Goal: Task Accomplishment & Management: Manage account settings

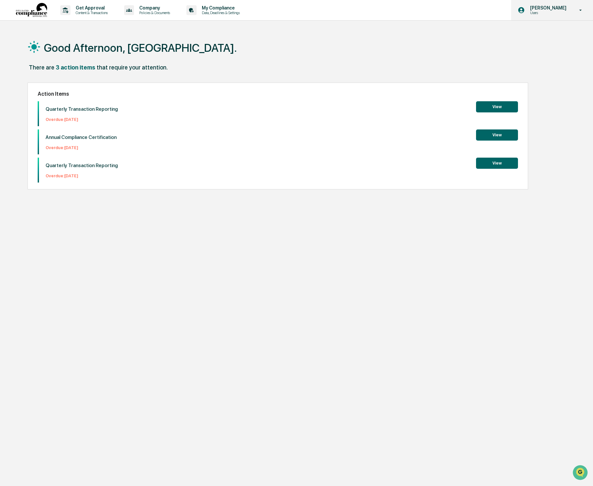
click at [567, 9] on p "[PERSON_NAME]" at bounding box center [547, 7] width 45 height 5
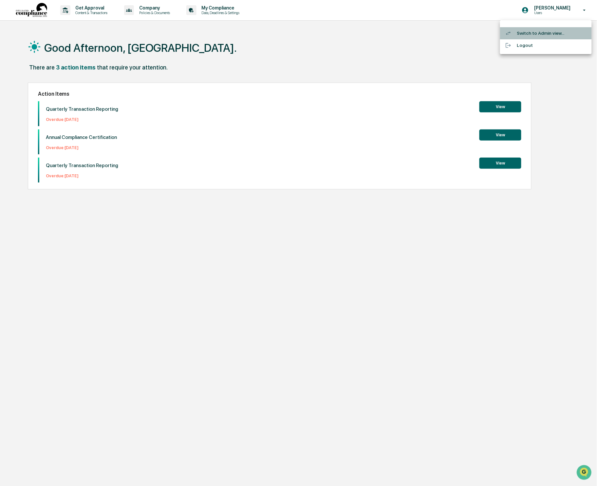
click at [557, 29] on li "Switch to Admin view..." at bounding box center [546, 33] width 92 height 12
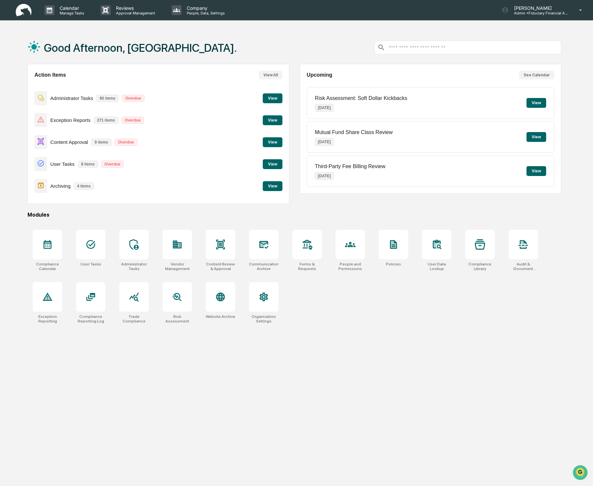
click at [275, 144] on button "View" at bounding box center [273, 142] width 20 height 10
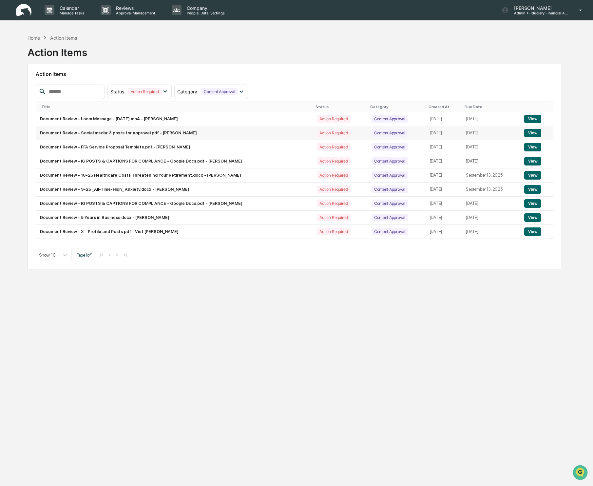
click at [538, 132] on button "View" at bounding box center [532, 133] width 17 height 9
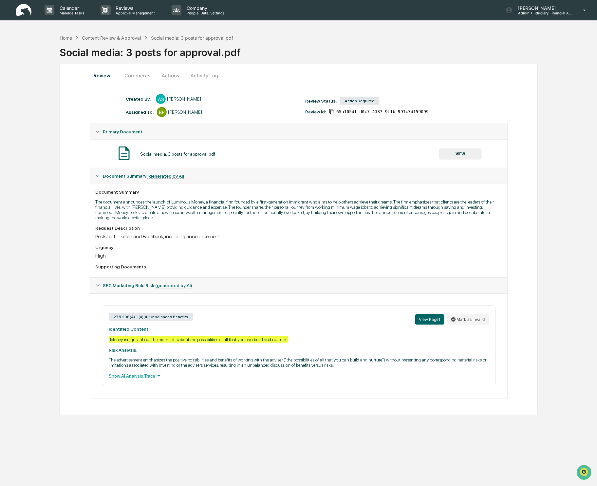
click at [459, 156] on button "VIEW" at bounding box center [460, 153] width 43 height 11
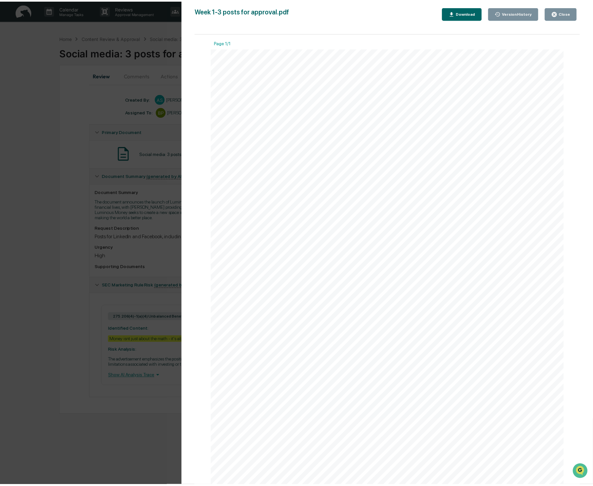
scroll to position [22, 0]
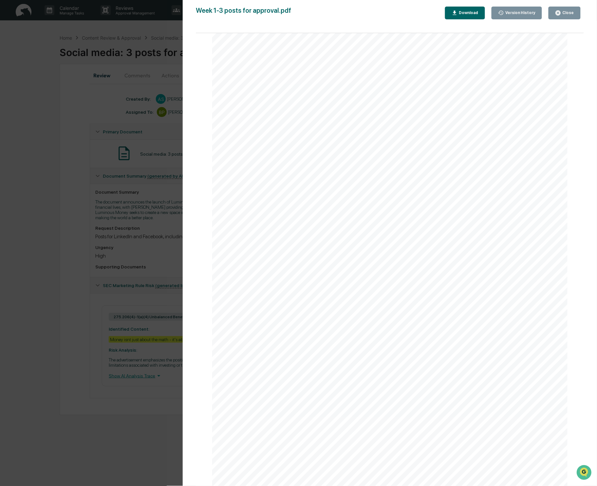
click at [576, 17] on button "Close" at bounding box center [564, 13] width 32 height 13
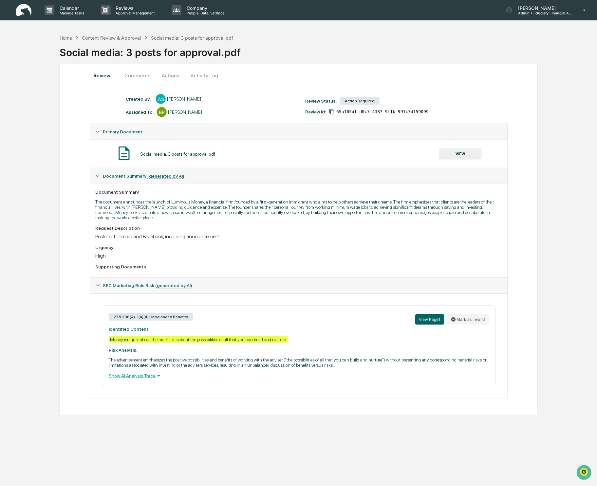
click at [137, 78] on button "Comments" at bounding box center [137, 75] width 36 height 16
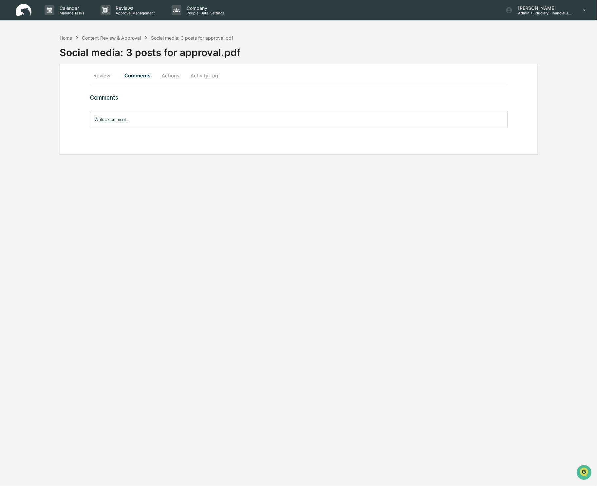
click at [118, 121] on input "Write a comment..." at bounding box center [299, 119] width 418 height 17
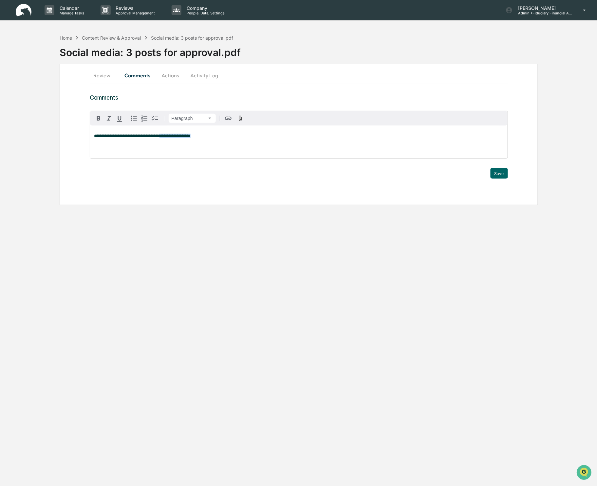
drag, startPoint x: 235, startPoint y: 139, endPoint x: 174, endPoint y: 138, distance: 61.6
click at [174, 138] on p "**********" at bounding box center [298, 136] width 409 height 5
click at [195, 137] on span "**********" at bounding box center [163, 136] width 138 height 4
click at [68, 38] on div "Home" at bounding box center [66, 38] width 12 height 6
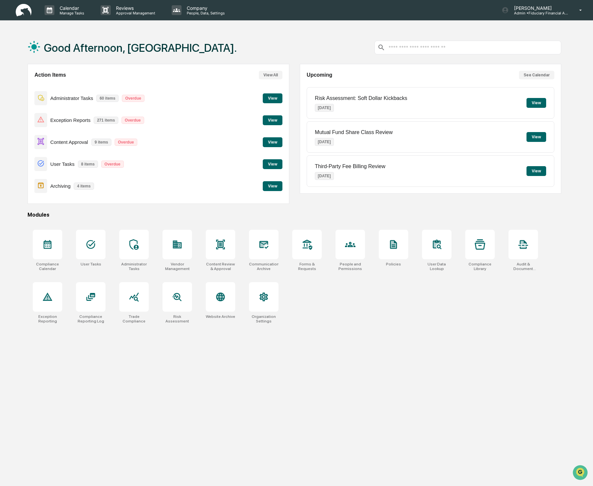
click at [102, 141] on p "9 items" at bounding box center [101, 142] width 20 height 7
click at [272, 144] on button "View" at bounding box center [273, 142] width 20 height 10
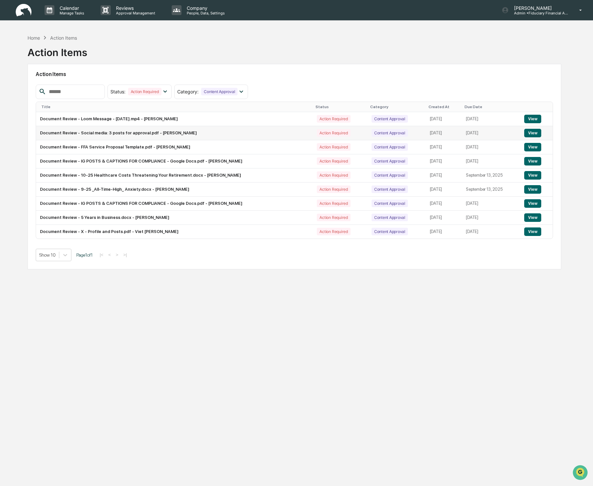
click at [136, 127] on td "Document Review - Social media: 3 posts for approval.pdf - [PERSON_NAME]" at bounding box center [174, 133] width 277 height 14
click at [535, 133] on button "View" at bounding box center [532, 133] width 17 height 9
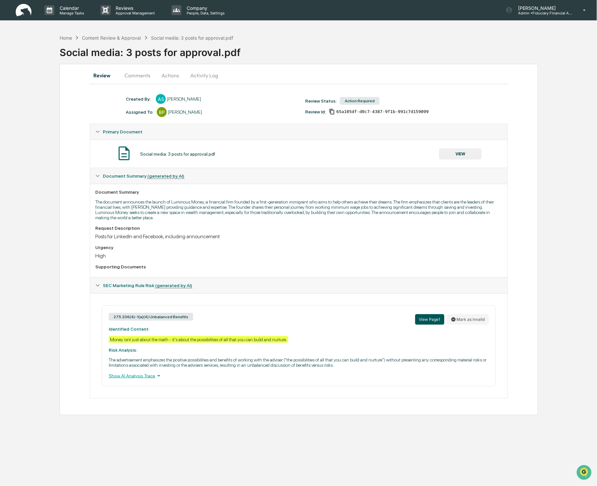
click at [427, 319] on button "View Page 1" at bounding box center [429, 319] width 29 height 10
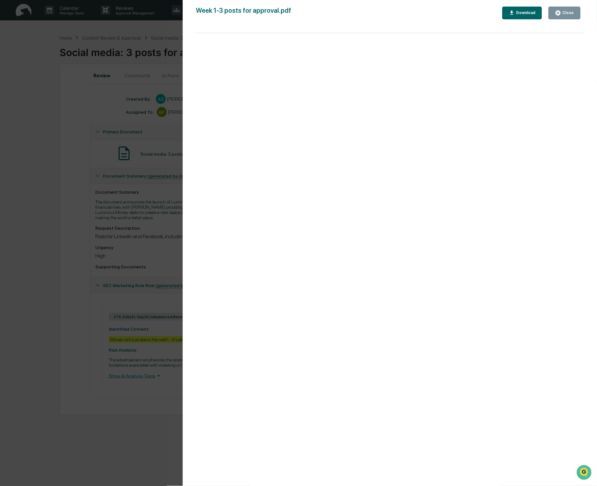
click at [578, 12] on button "Close" at bounding box center [564, 13] width 32 height 13
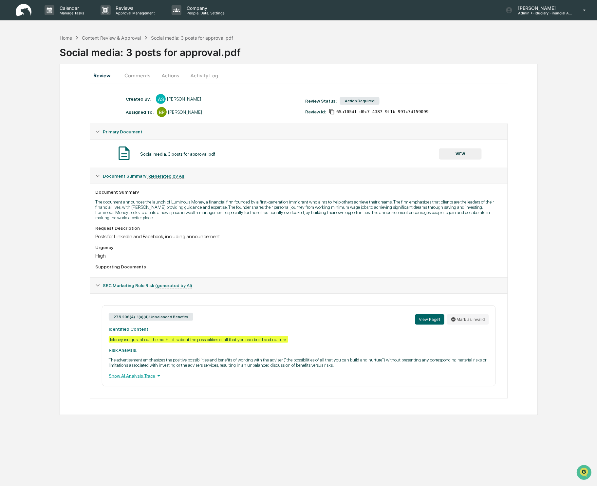
click at [62, 39] on div "Home" at bounding box center [66, 38] width 12 height 6
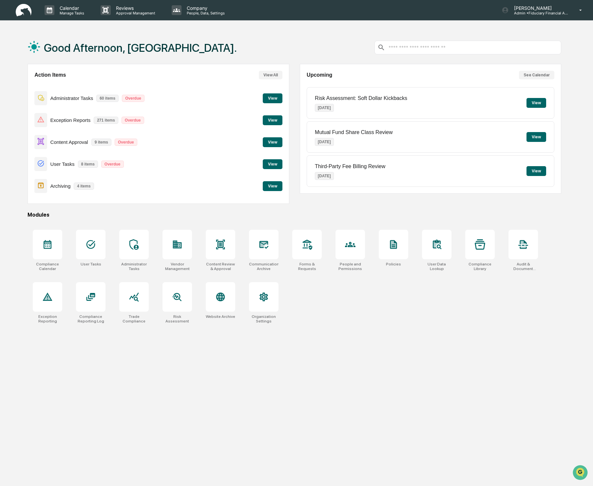
click at [269, 145] on button "View" at bounding box center [273, 142] width 20 height 10
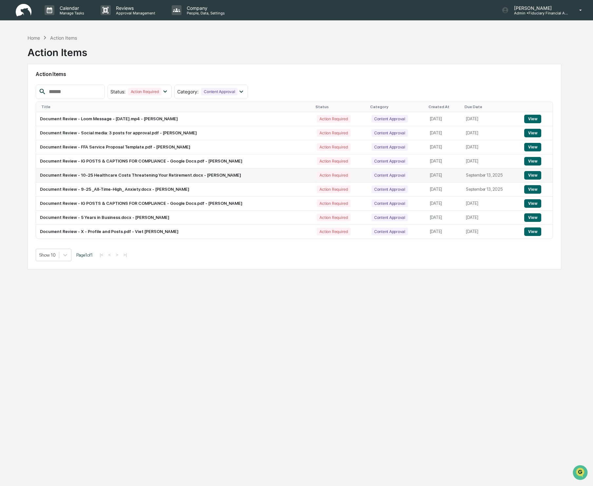
click at [535, 173] on button "View" at bounding box center [532, 175] width 17 height 9
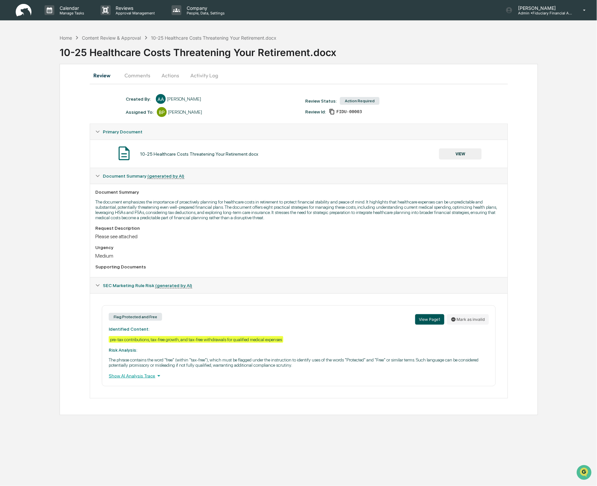
click at [426, 321] on button "View Page 1" at bounding box center [429, 319] width 29 height 10
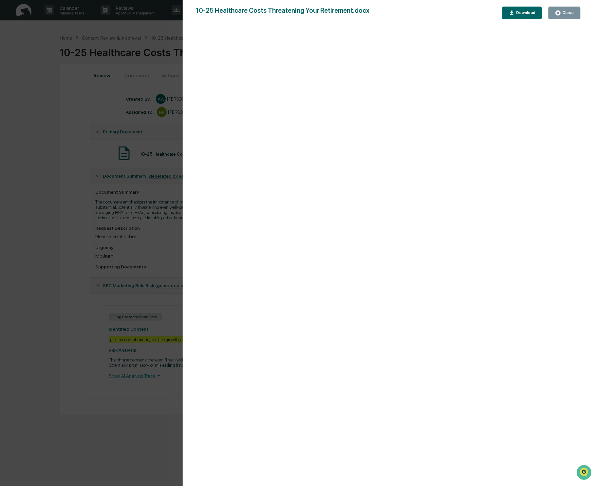
click at [571, 11] on div "Close" at bounding box center [567, 12] width 13 height 5
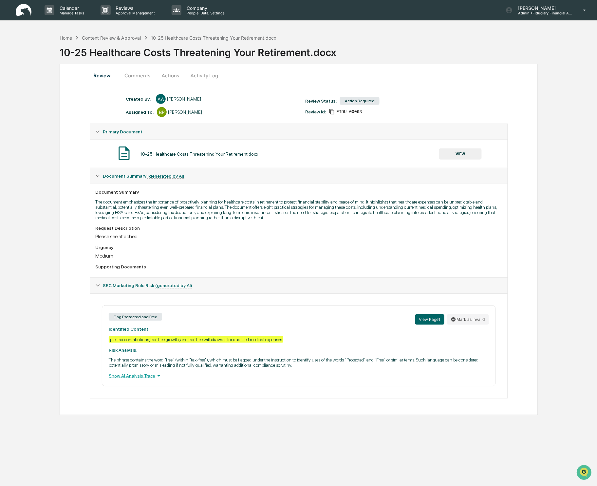
click at [170, 74] on button "Actions" at bounding box center [170, 75] width 29 height 16
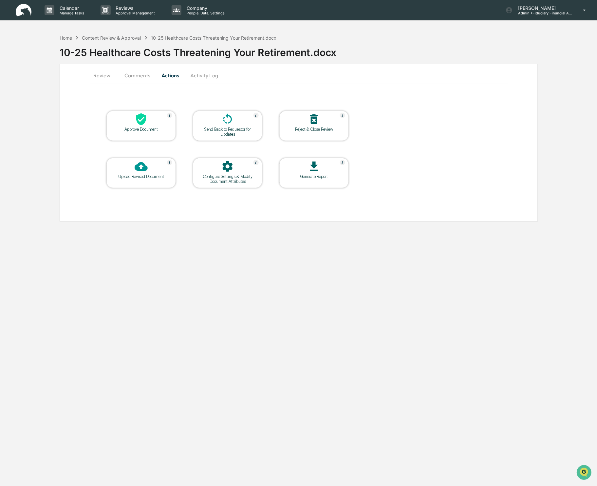
click at [152, 128] on div "Approve Document" at bounding box center [141, 129] width 59 height 5
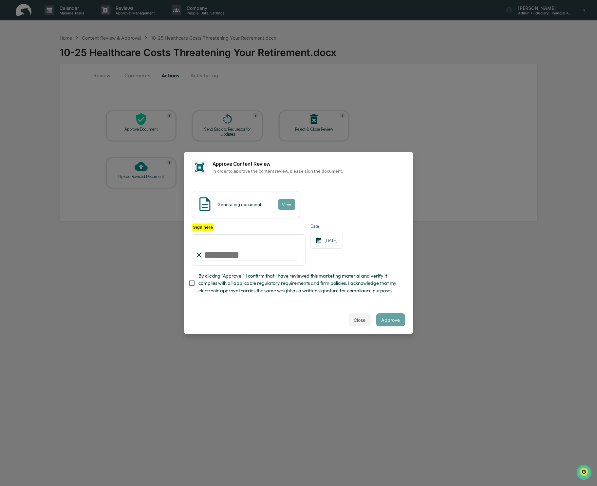
type input "**********"
click at [250, 255] on input "**********" at bounding box center [249, 249] width 114 height 31
click at [204, 226] on label "Sign here" at bounding box center [203, 227] width 22 height 8
click at [204, 234] on input "**********" at bounding box center [249, 249] width 114 height 31
click at [394, 317] on button "Approve" at bounding box center [390, 319] width 29 height 13
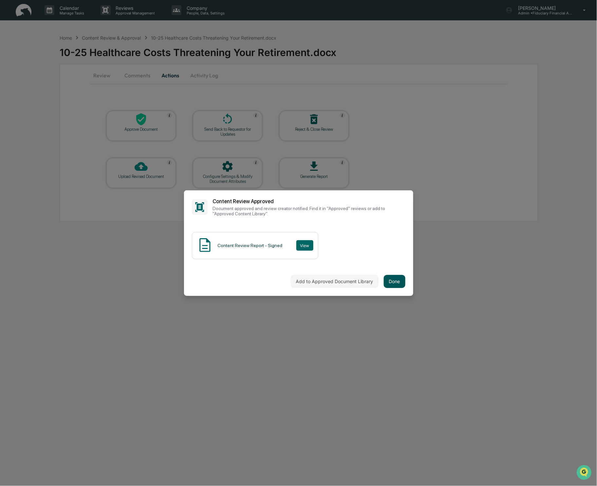
click at [401, 283] on button "Done" at bounding box center [395, 281] width 22 height 13
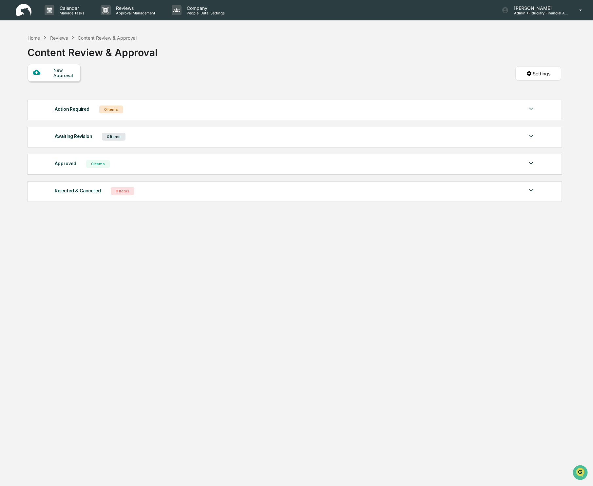
click at [93, 37] on div "Content Review & Approval" at bounding box center [107, 38] width 59 height 6
click at [58, 35] on div "Reviews" at bounding box center [59, 38] width 18 height 6
click at [38, 37] on div "Home" at bounding box center [34, 38] width 12 height 6
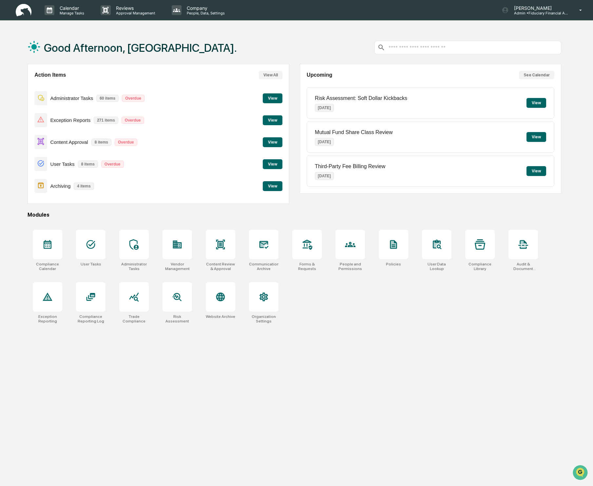
click at [267, 143] on button "View" at bounding box center [273, 142] width 20 height 10
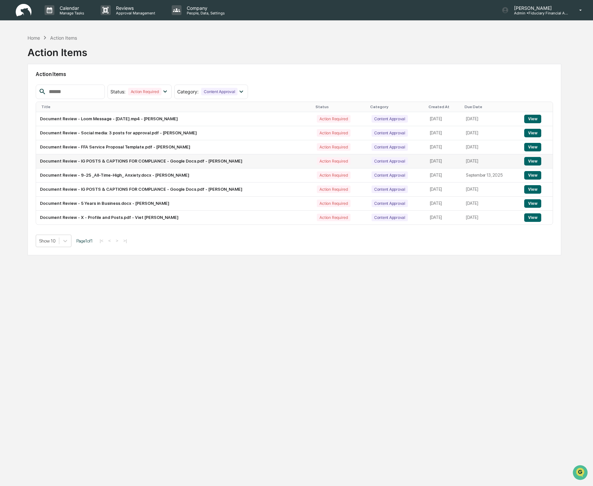
click at [529, 158] on button "View" at bounding box center [532, 161] width 17 height 9
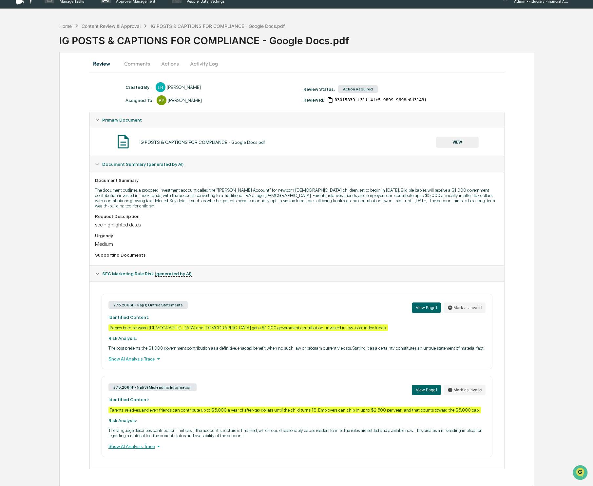
scroll to position [24, 0]
click at [165, 56] on button "Actions" at bounding box center [169, 64] width 29 height 16
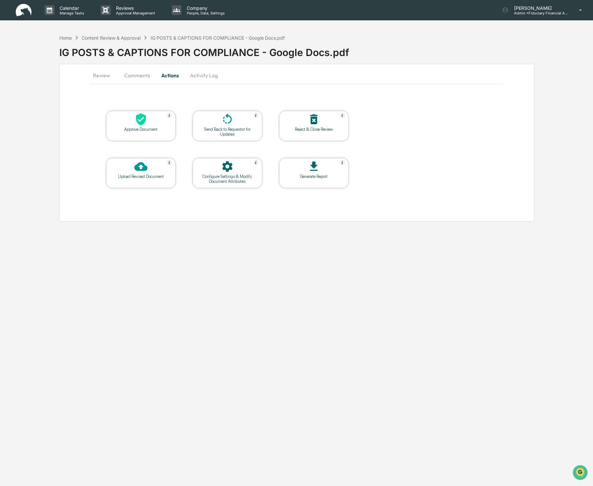
scroll to position [0, 0]
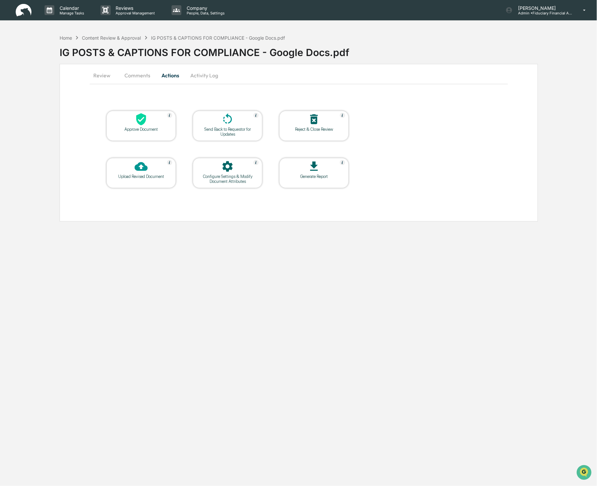
click at [151, 120] on div at bounding box center [140, 120] width 65 height 14
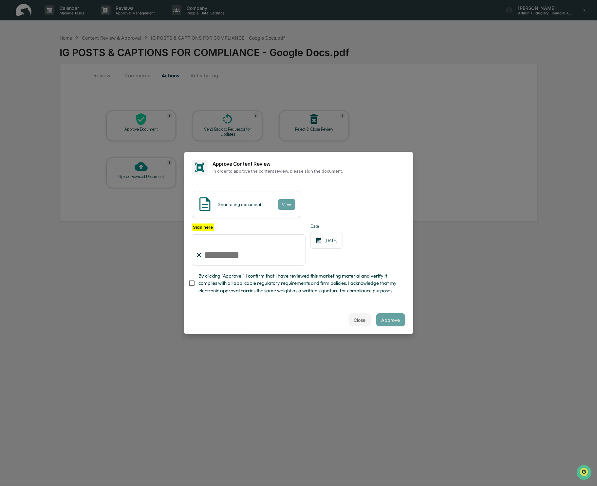
type input "**********"
click at [391, 322] on button "Approve" at bounding box center [390, 319] width 29 height 13
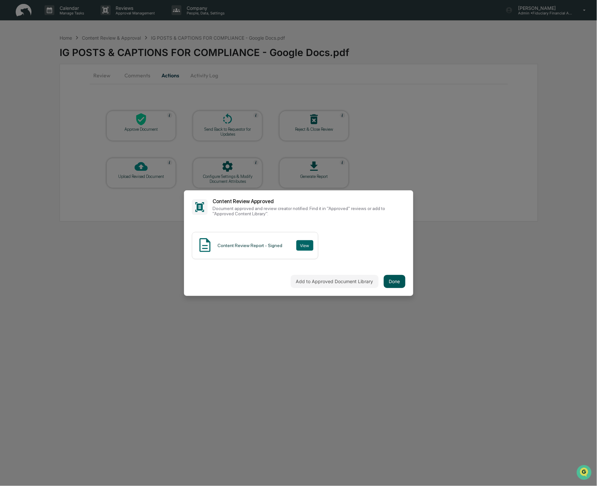
click at [396, 280] on button "Done" at bounding box center [395, 281] width 22 height 13
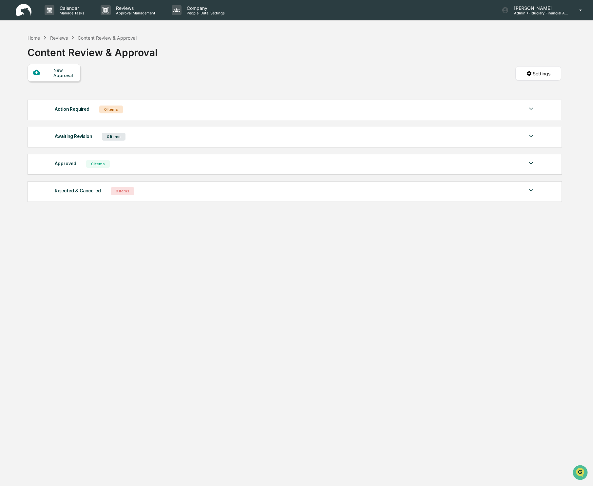
click at [38, 41] on div "Home Reviews Content Review & Approval" at bounding box center [82, 37] width 109 height 7
click at [37, 39] on div "Home" at bounding box center [34, 38] width 12 height 6
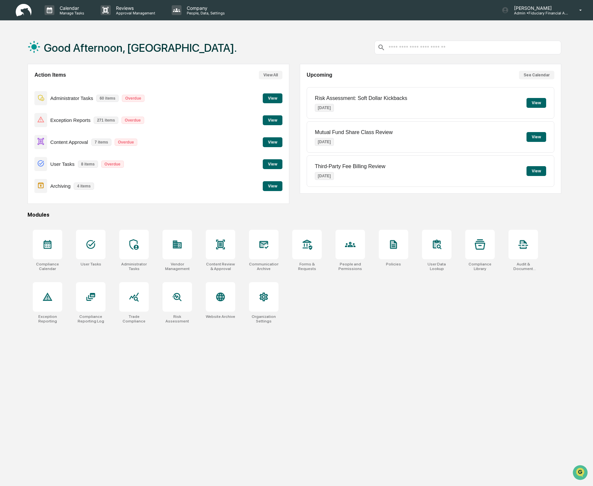
click at [275, 141] on button "View" at bounding box center [273, 142] width 20 height 10
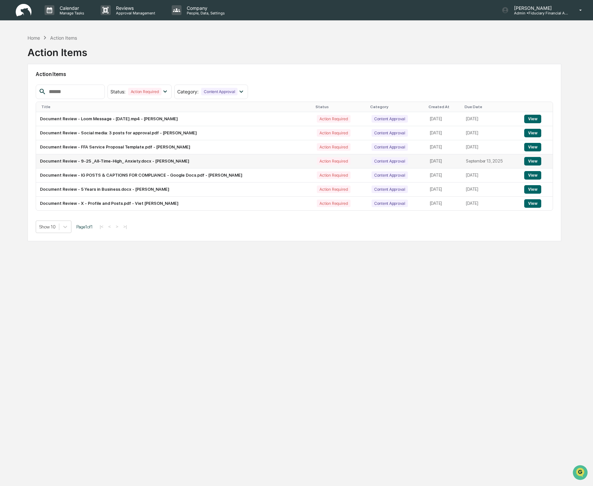
click at [534, 161] on button "View" at bounding box center [532, 161] width 17 height 9
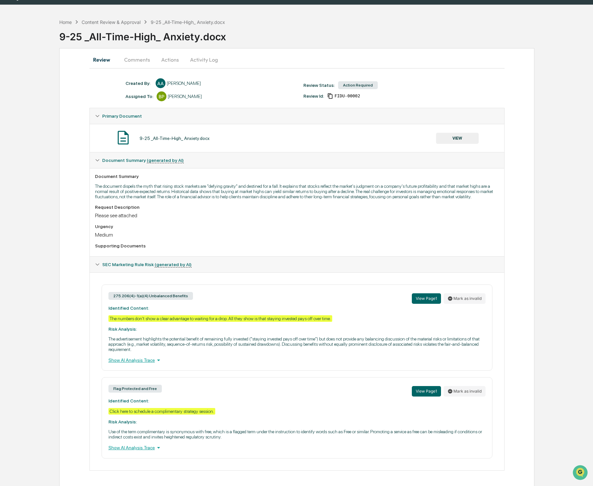
scroll to position [24, 0]
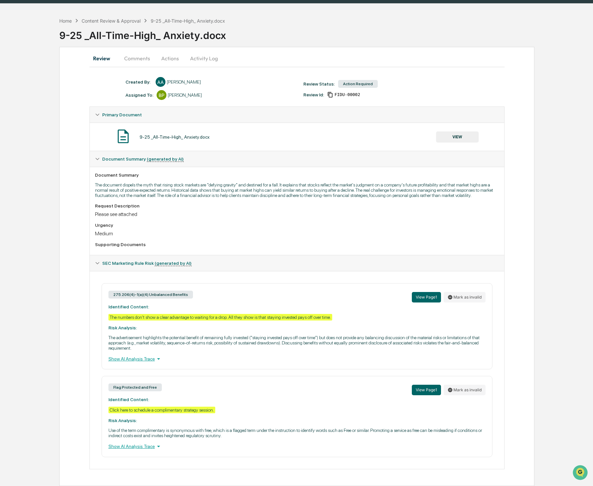
click at [171, 52] on button "Actions" at bounding box center [169, 58] width 29 height 16
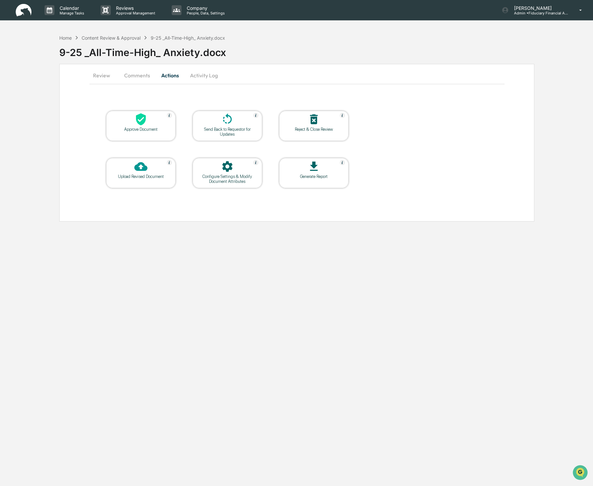
scroll to position [0, 0]
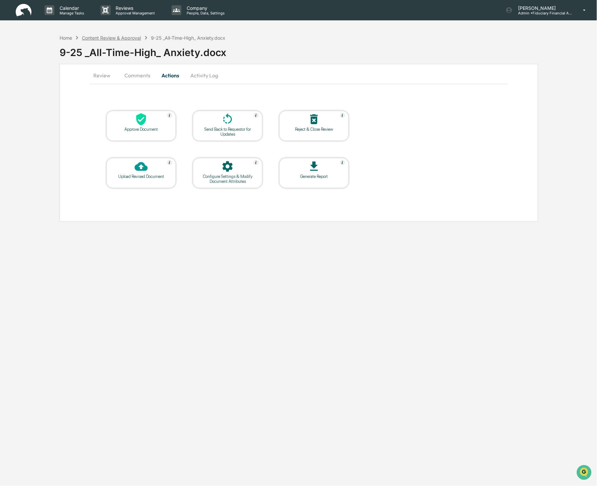
click at [109, 36] on div "Content Review & Approval" at bounding box center [111, 38] width 59 height 6
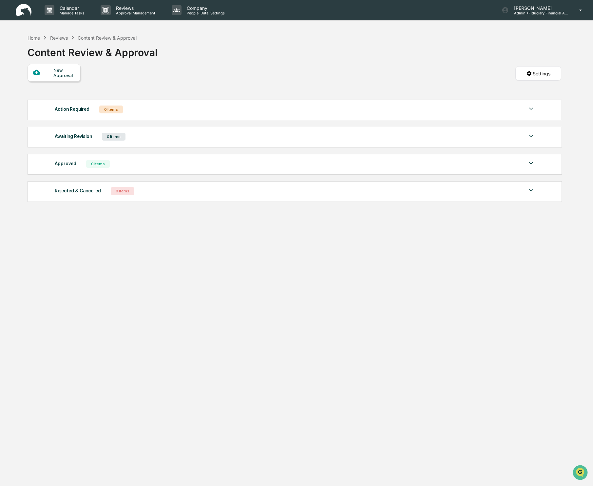
click at [34, 38] on div "Home" at bounding box center [34, 38] width 12 height 6
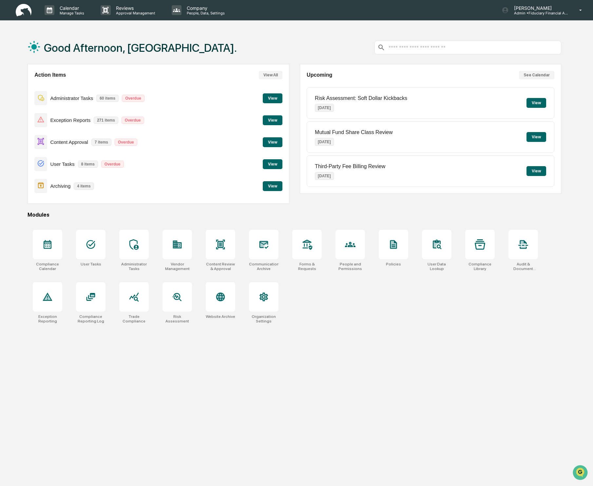
click at [278, 143] on button "View" at bounding box center [273, 142] width 20 height 10
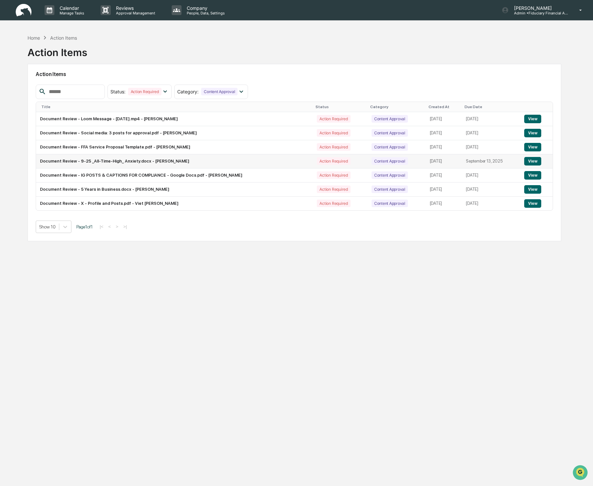
click at [533, 160] on button "View" at bounding box center [532, 161] width 17 height 9
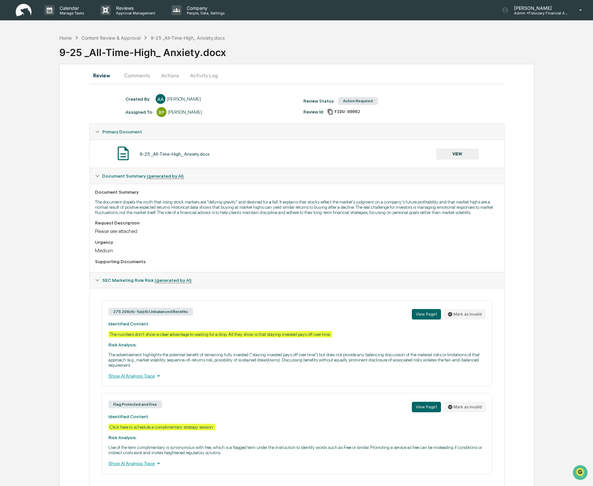
click at [172, 80] on button "Actions" at bounding box center [169, 75] width 29 height 16
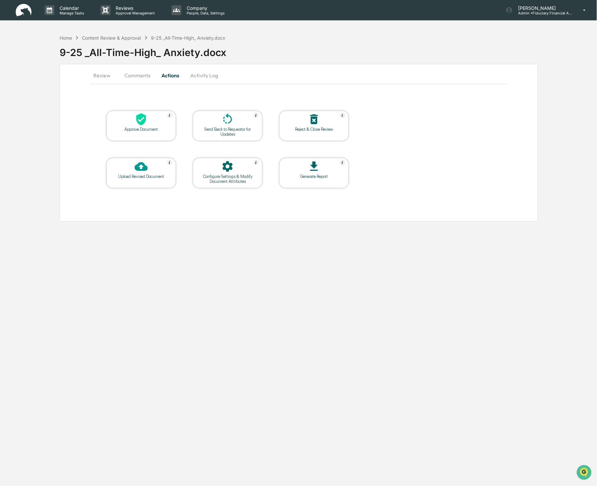
click at [140, 127] on div "Approve Document" at bounding box center [141, 129] width 59 height 5
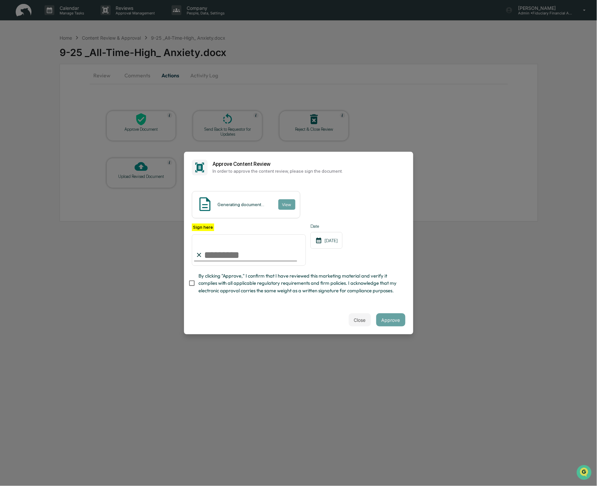
drag, startPoint x: 261, startPoint y: 291, endPoint x: 227, endPoint y: 282, distance: 35.3
click at [261, 290] on span "By clicking "Approve," I confirm that I have reviewed this marketing material a…" at bounding box center [299, 283] width 202 height 22
click at [223, 255] on input "Sign here" at bounding box center [249, 249] width 114 height 31
type input "**********"
click at [395, 321] on button "Approve" at bounding box center [390, 319] width 29 height 13
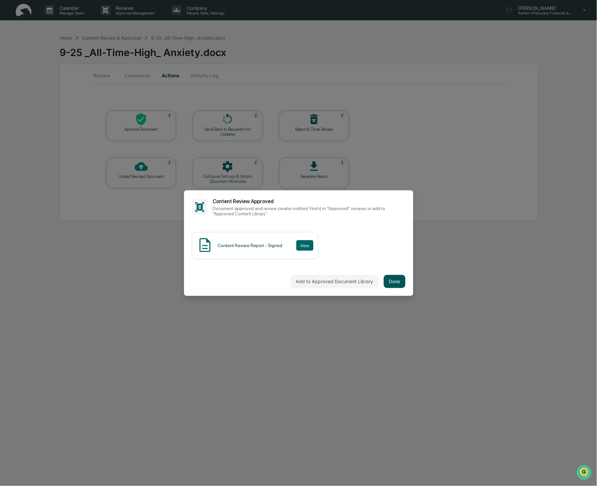
click at [394, 278] on button "Done" at bounding box center [395, 281] width 22 height 13
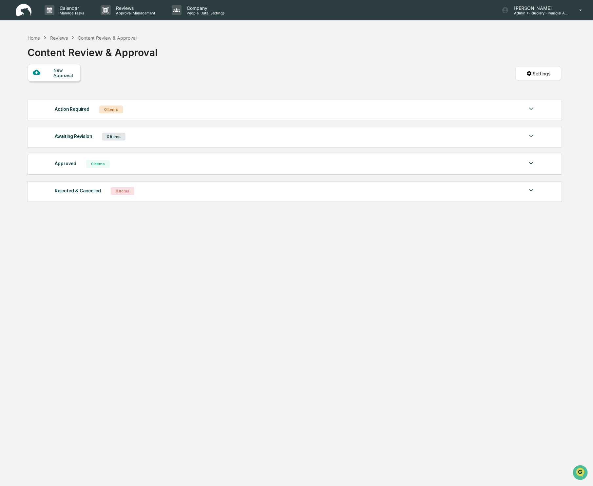
click at [60, 35] on div "Reviews" at bounding box center [59, 38] width 18 height 6
click at [60, 37] on div "Reviews" at bounding box center [59, 38] width 18 height 6
click at [39, 40] on div "Home" at bounding box center [34, 38] width 12 height 6
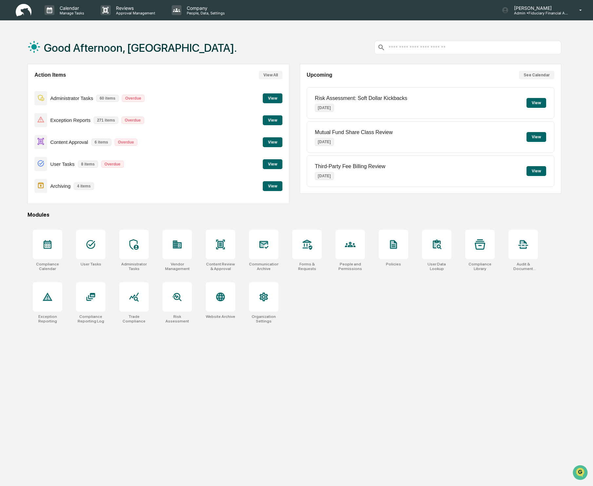
click at [275, 141] on button "View" at bounding box center [273, 142] width 20 height 10
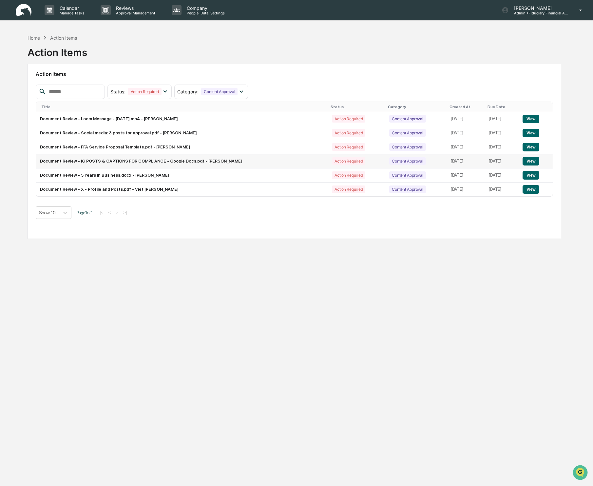
click at [530, 164] on button "View" at bounding box center [530, 161] width 17 height 9
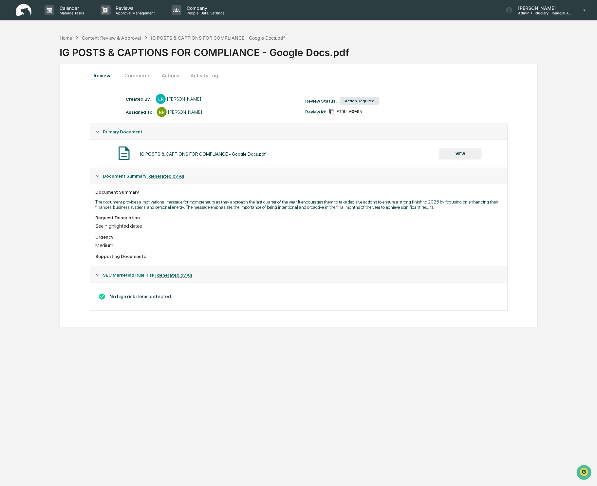
click at [465, 155] on button "VIEW" at bounding box center [460, 153] width 43 height 11
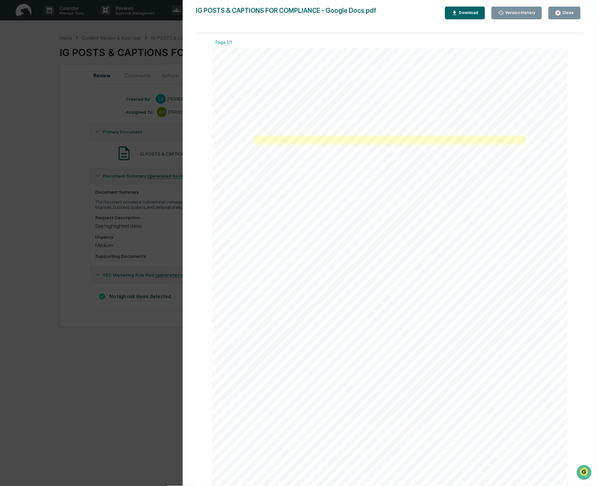
click at [297, 143] on link at bounding box center [389, 140] width 271 height 8
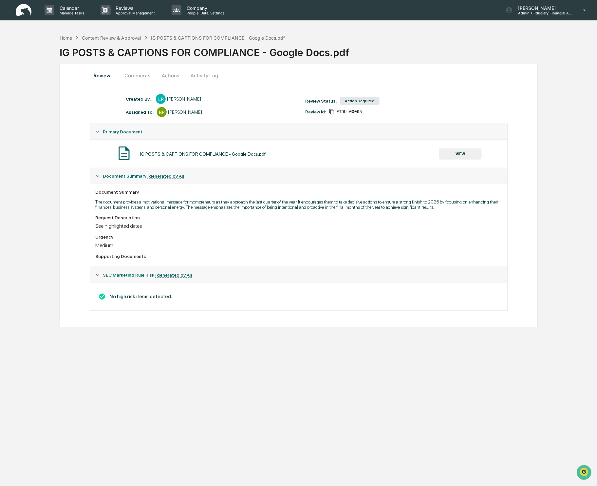
click at [465, 151] on button "VIEW" at bounding box center [460, 153] width 43 height 11
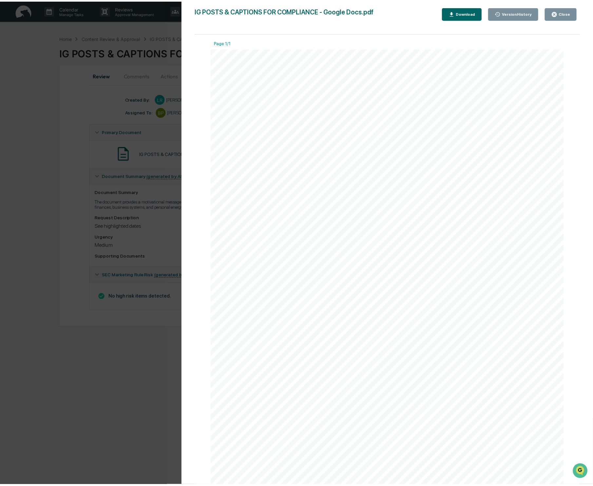
scroll to position [22, 0]
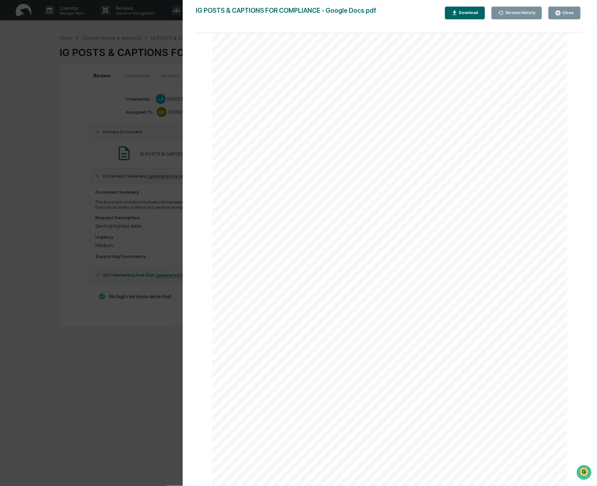
click at [570, 10] on div "Close" at bounding box center [564, 13] width 19 height 6
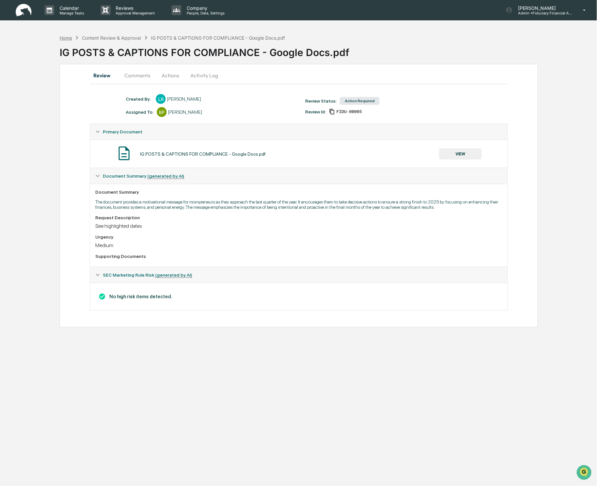
click at [65, 38] on div "Home" at bounding box center [66, 38] width 12 height 6
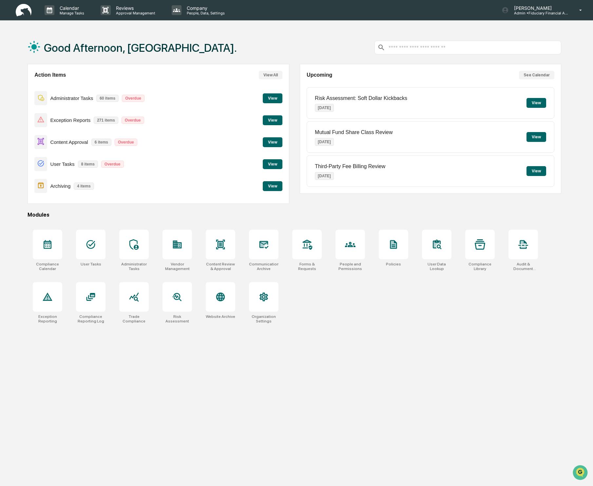
click at [272, 141] on button "View" at bounding box center [273, 142] width 20 height 10
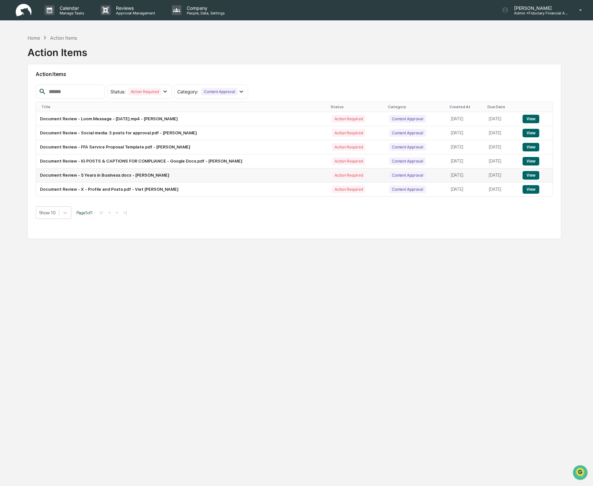
click at [539, 176] on button "View" at bounding box center [530, 175] width 17 height 9
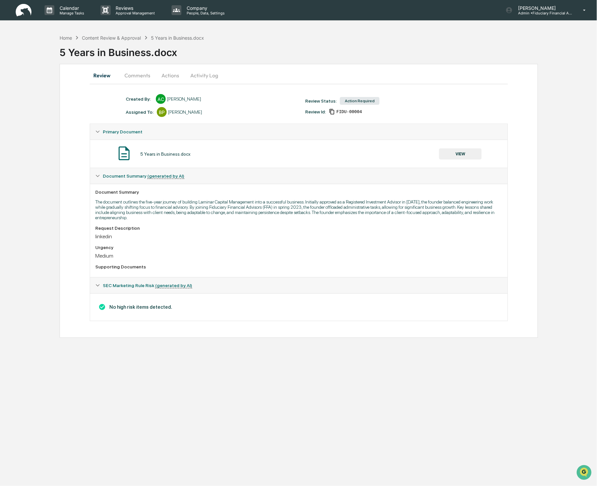
click at [462, 153] on button "VIEW" at bounding box center [460, 153] width 43 height 11
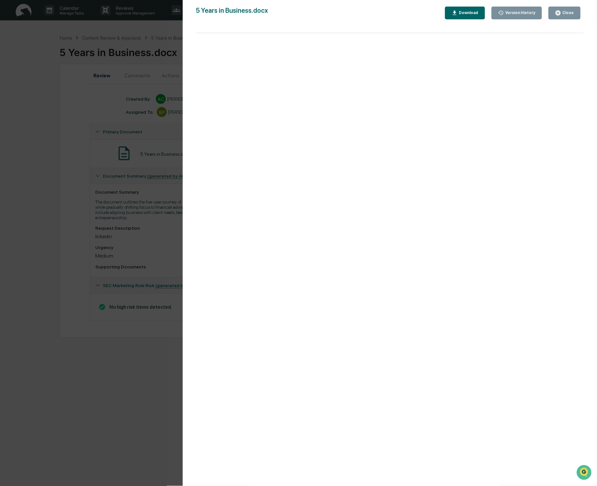
click at [567, 11] on div "Close" at bounding box center [567, 12] width 13 height 5
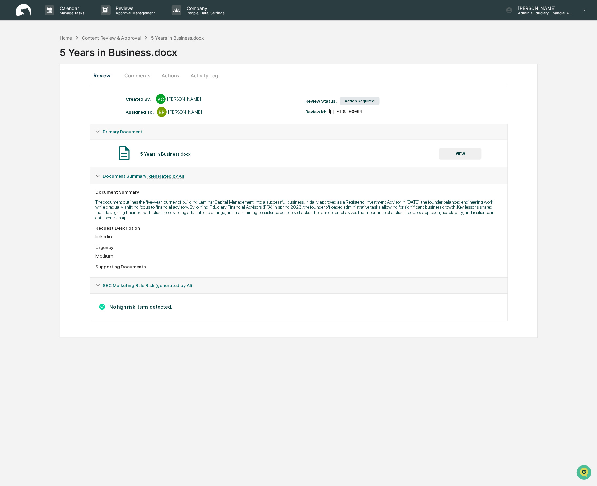
click at [460, 151] on button "VIEW" at bounding box center [460, 153] width 43 height 11
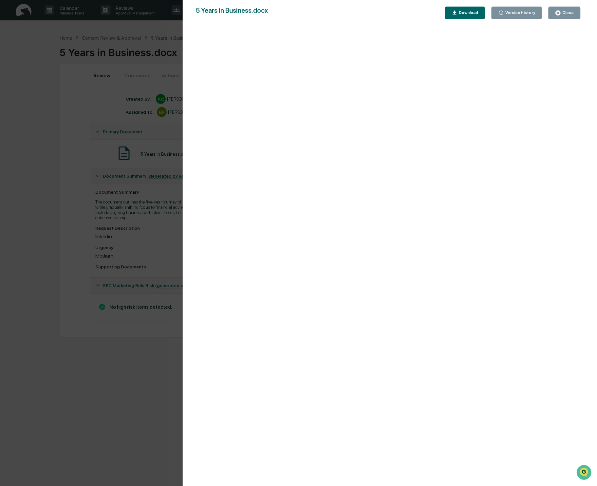
click at [562, 12] on div "Close" at bounding box center [567, 12] width 13 height 5
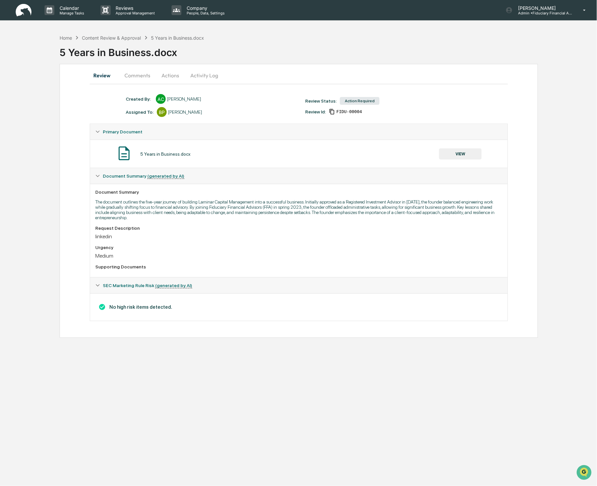
click at [142, 73] on button "Comments" at bounding box center [137, 75] width 36 height 16
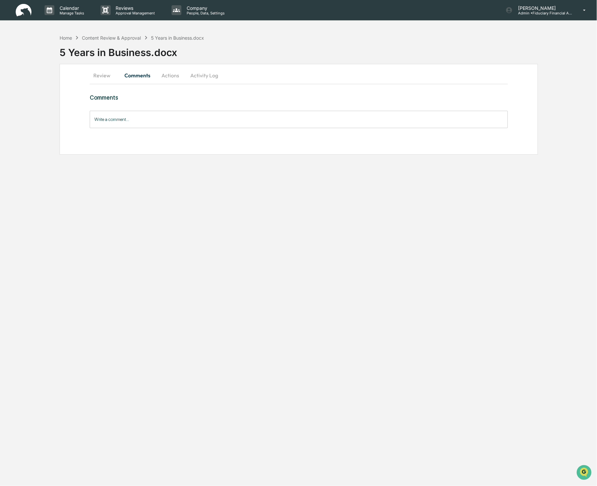
click at [115, 122] on input "Write a comment..." at bounding box center [299, 119] width 418 height 17
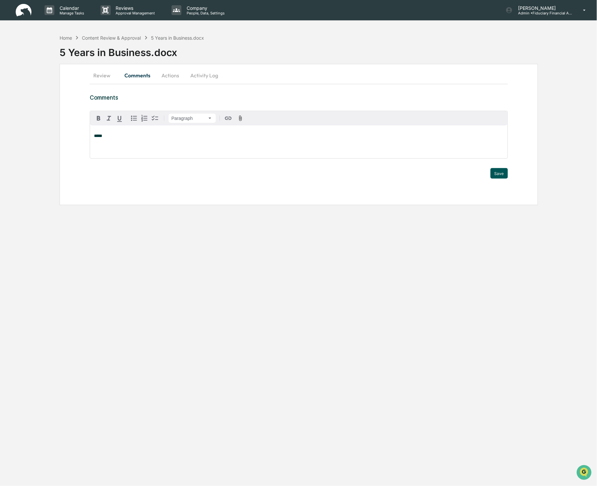
click at [509, 174] on div "Review Comments Actions Activity Log Comments Paragraph ***** Trigger Save" at bounding box center [299, 134] width 478 height 141
click at [497, 173] on button "Save" at bounding box center [499, 173] width 17 height 10
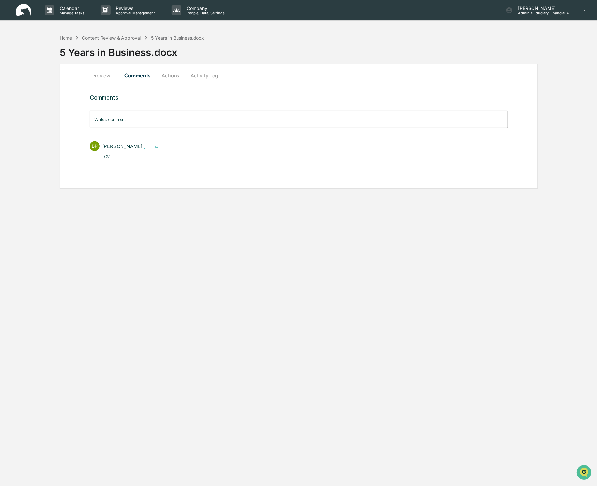
click at [172, 71] on button "Actions" at bounding box center [170, 75] width 29 height 16
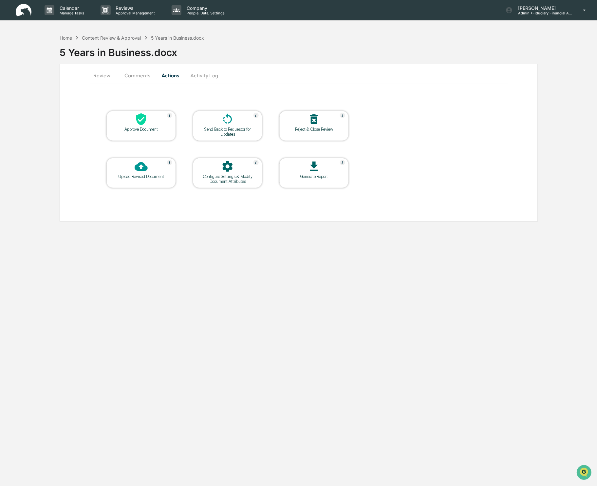
click at [140, 116] on icon at bounding box center [141, 119] width 10 height 12
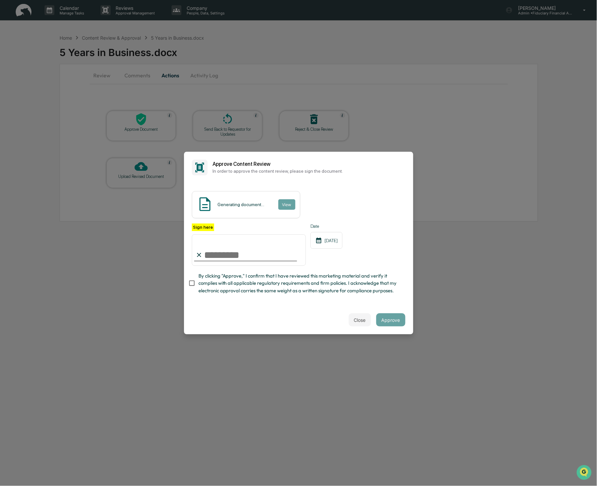
click at [211, 254] on input "Sign here" at bounding box center [249, 249] width 114 height 31
type input "**********"
click at [397, 315] on button "Approve" at bounding box center [390, 319] width 29 height 13
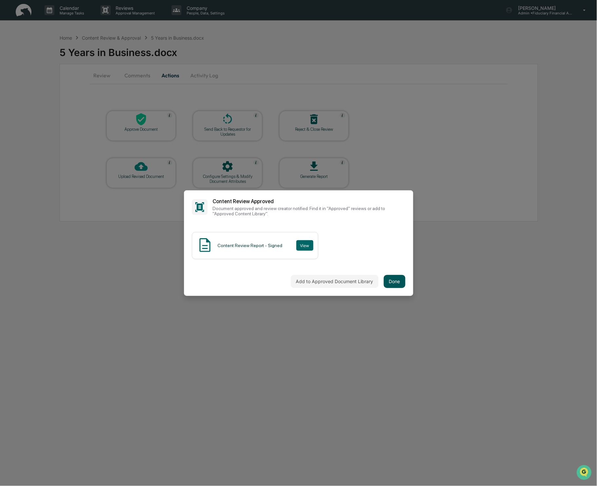
click at [389, 277] on button "Done" at bounding box center [395, 281] width 22 height 13
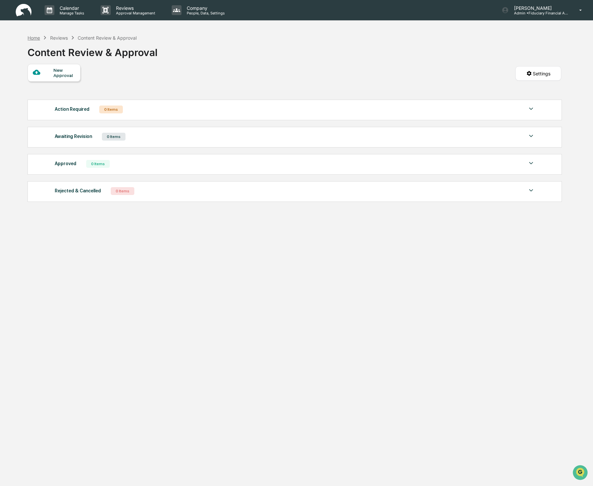
click at [34, 36] on div "Home" at bounding box center [34, 38] width 12 height 6
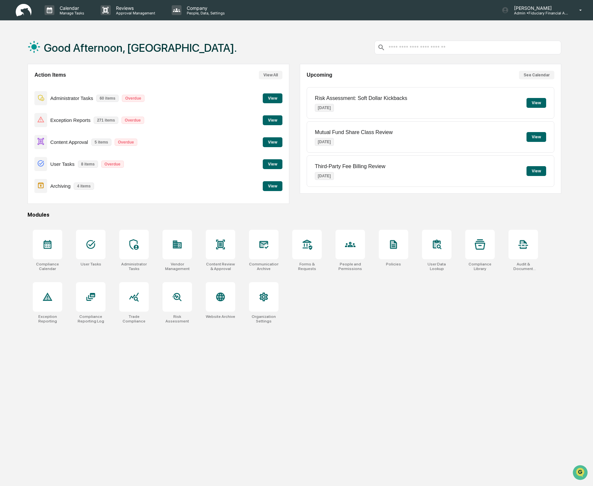
click at [271, 163] on button "View" at bounding box center [273, 164] width 20 height 10
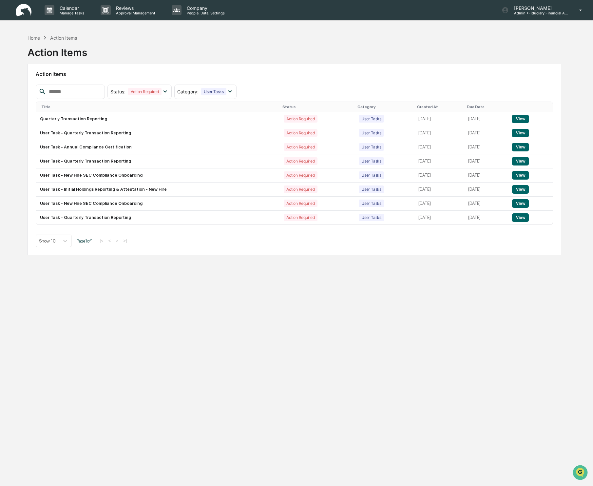
click at [34, 41] on div "Action Items" at bounding box center [58, 49] width 60 height 17
click at [34, 38] on div "Home" at bounding box center [34, 38] width 12 height 6
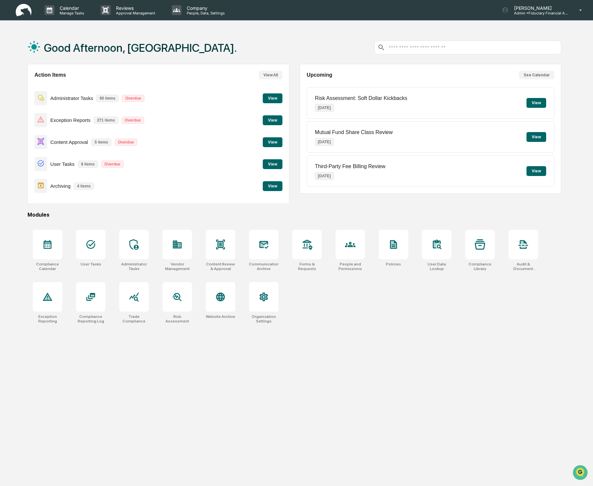
click at [276, 138] on button "View" at bounding box center [273, 142] width 20 height 10
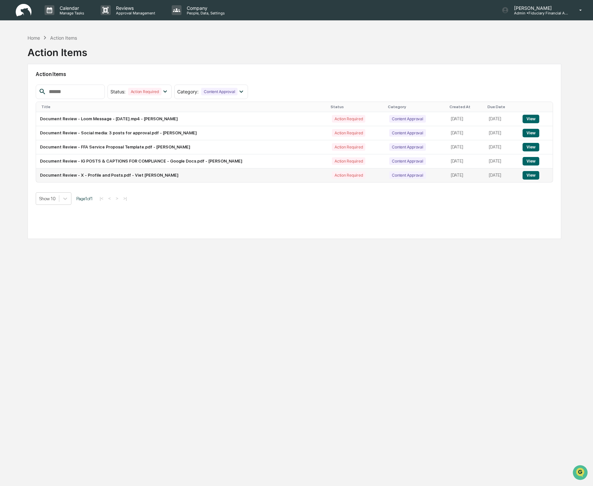
click at [533, 172] on button "View" at bounding box center [530, 175] width 17 height 9
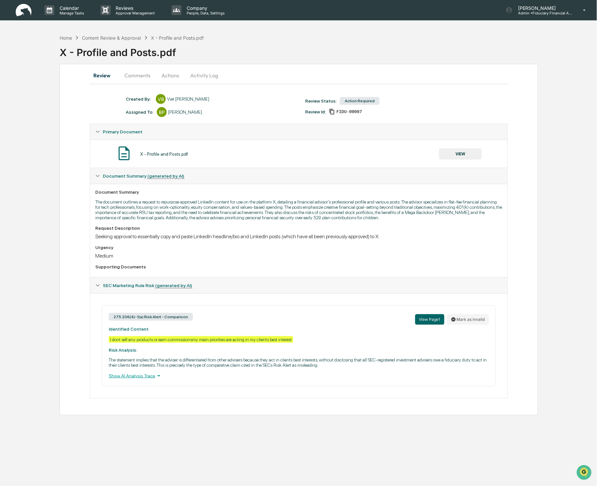
click at [161, 75] on button "Actions" at bounding box center [170, 75] width 29 height 16
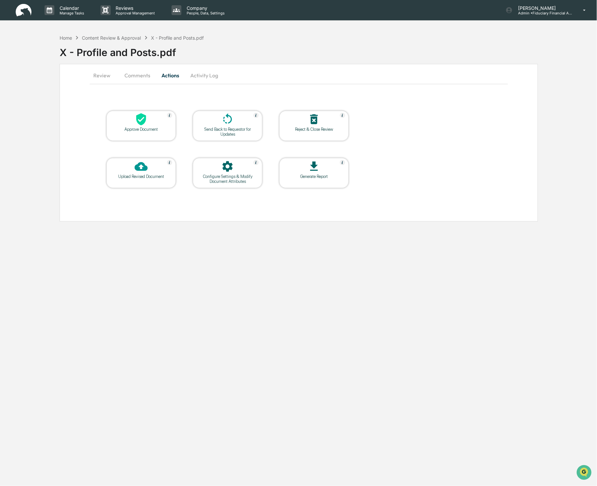
click at [316, 131] on div "Reject & Close Review" at bounding box center [314, 129] width 59 height 5
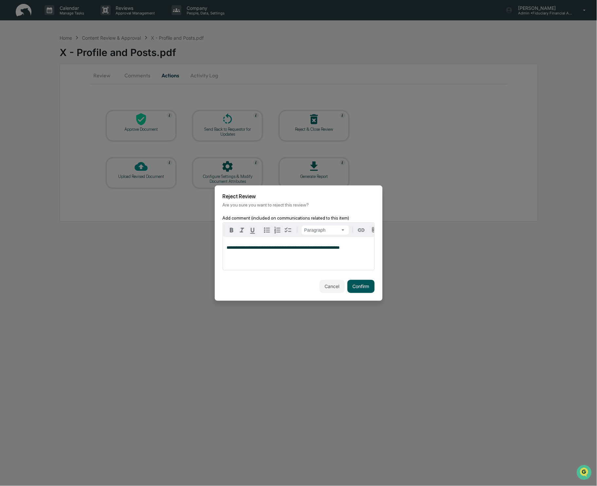
click at [359, 287] on button "Confirm" at bounding box center [360, 286] width 27 height 13
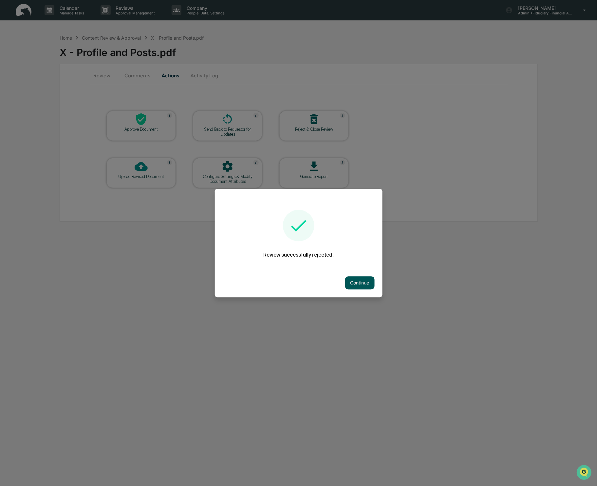
click at [353, 287] on button "Continue" at bounding box center [359, 282] width 29 height 13
